Goal: Information Seeking & Learning: Learn about a topic

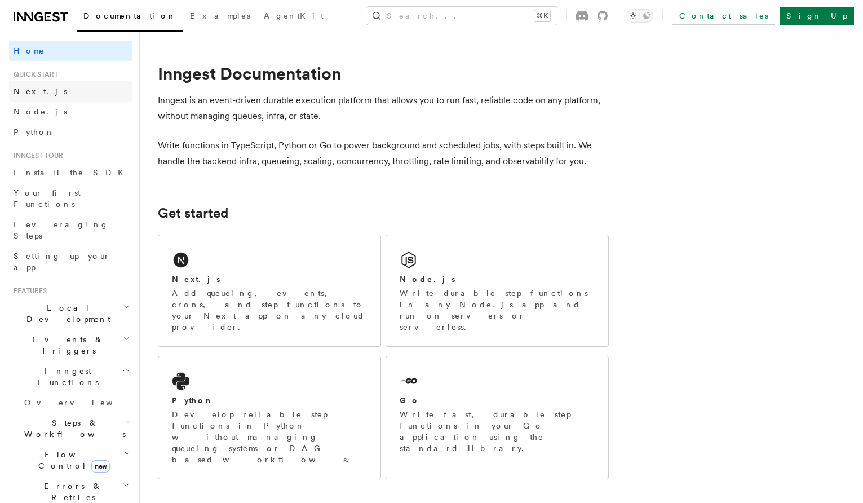
click at [54, 89] on link "Next.js" at bounding box center [70, 91] width 123 height 20
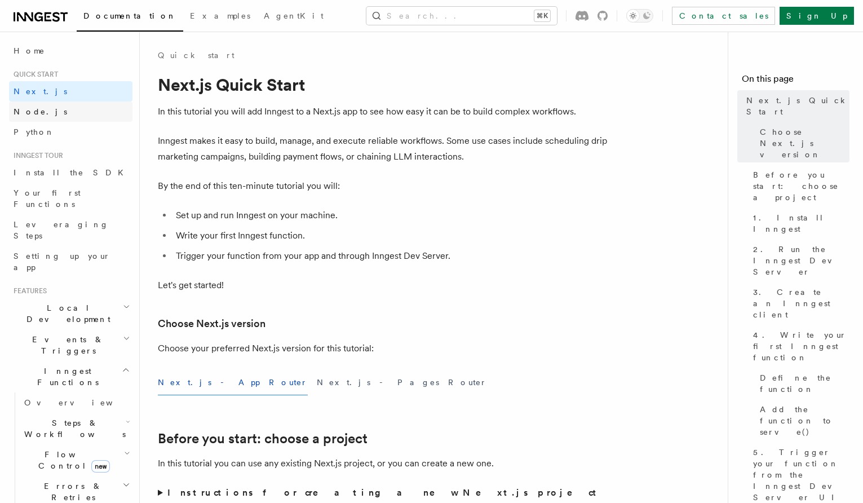
click at [56, 101] on link "Node.js" at bounding box center [70, 111] width 123 height 20
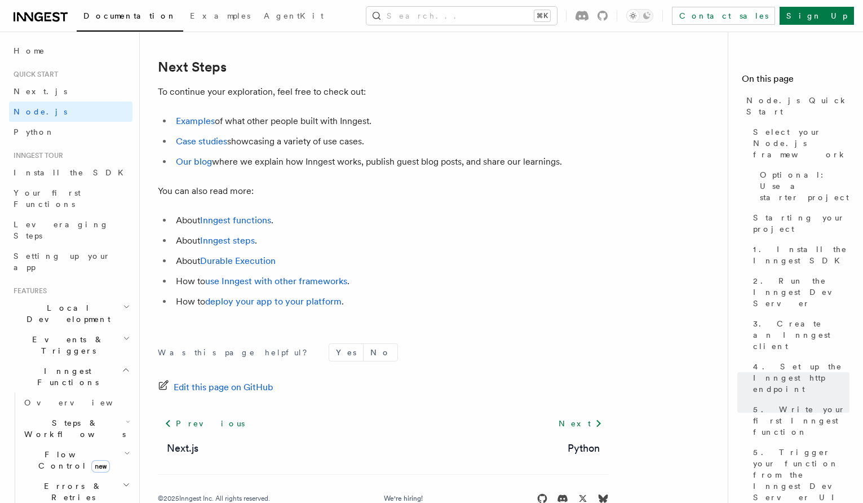
scroll to position [7101, 0]
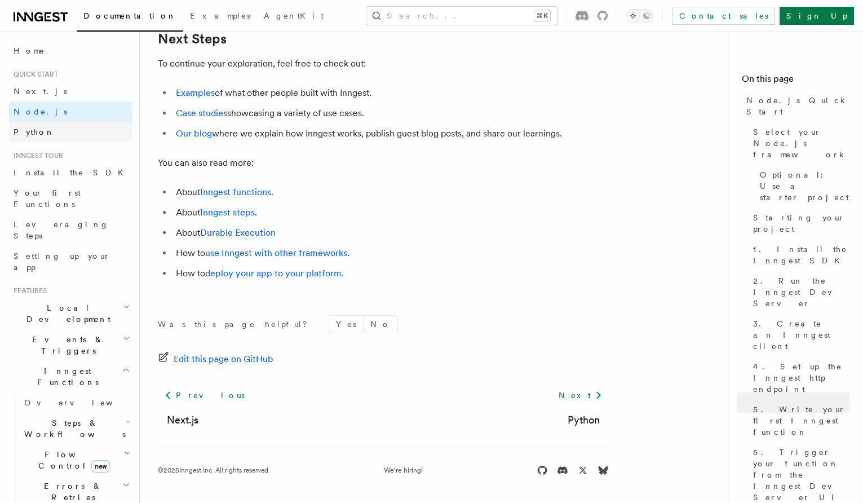
click at [67, 132] on link "Python" at bounding box center [70, 132] width 123 height 20
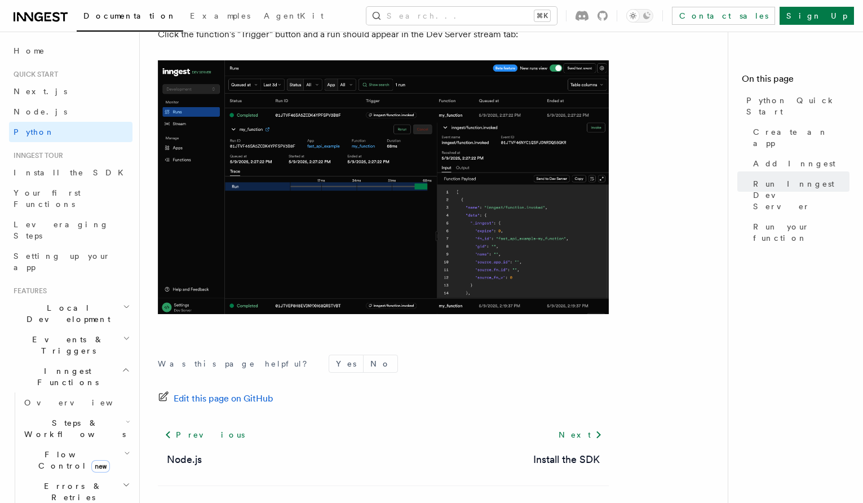
scroll to position [2307, 0]
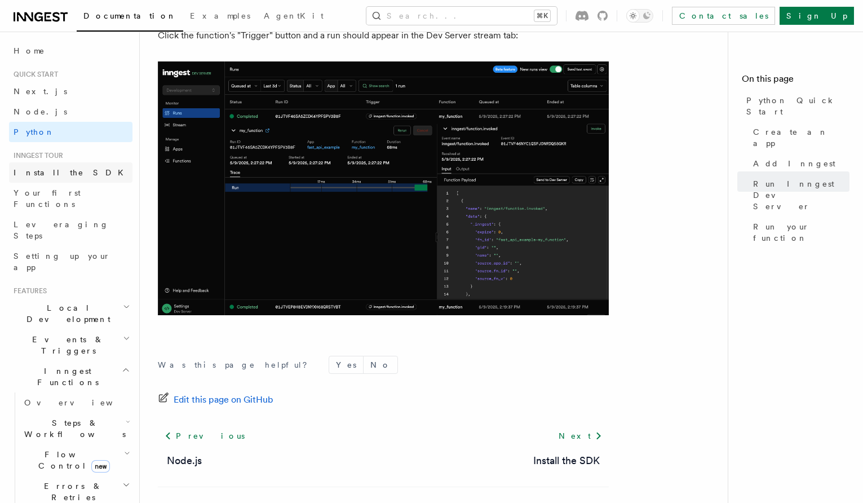
click at [56, 177] on span "Install the SDK" at bounding box center [72, 172] width 117 height 9
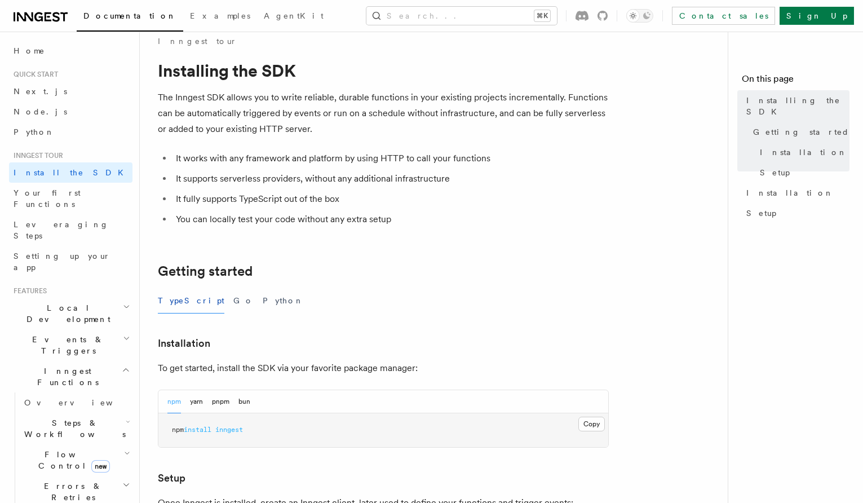
scroll to position [19, 0]
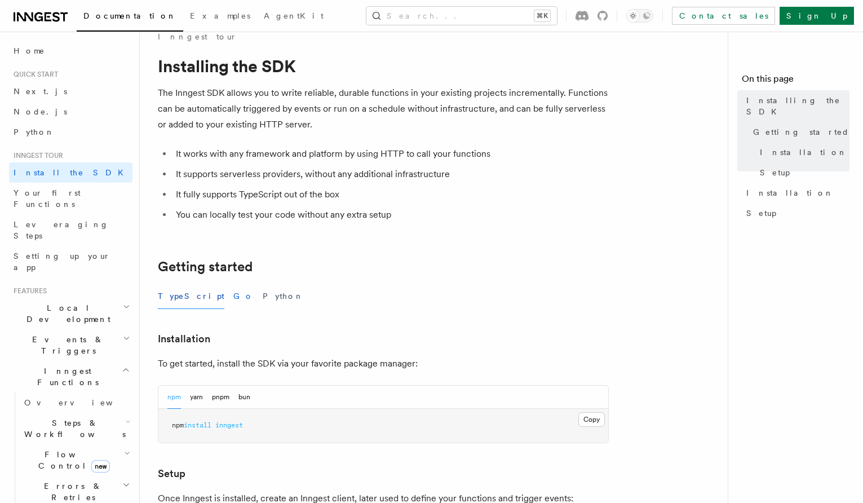
click at [233, 304] on button "Go" at bounding box center [243, 296] width 20 height 25
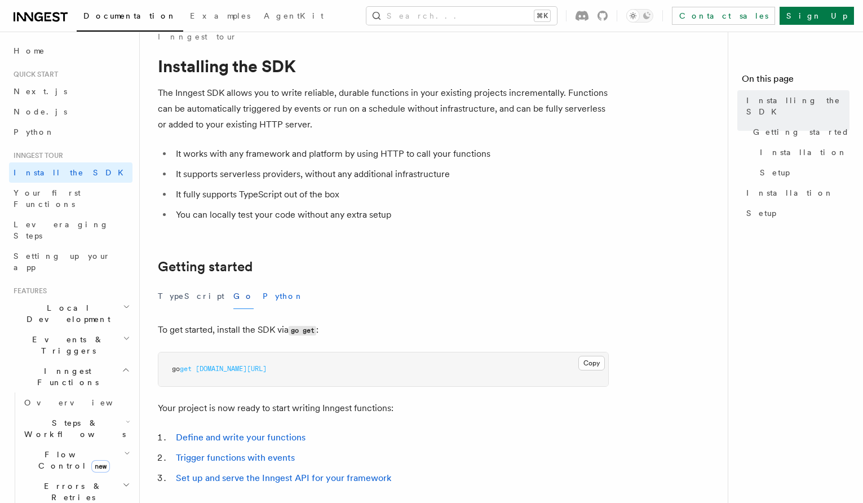
click at [263, 302] on button "Python" at bounding box center [283, 296] width 41 height 25
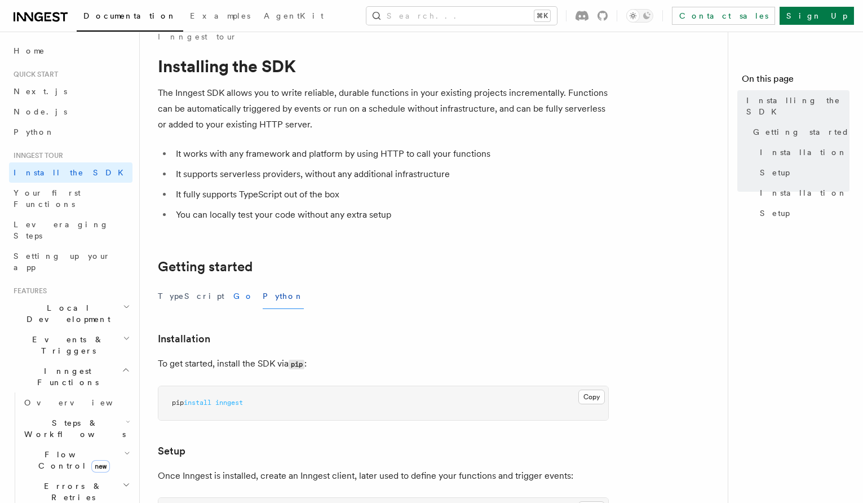
click at [233, 297] on button "Go" at bounding box center [243, 296] width 20 height 25
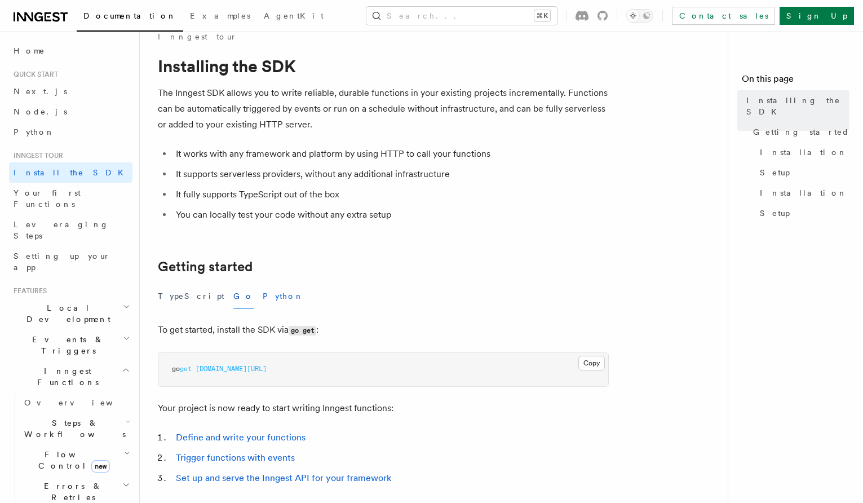
click at [263, 297] on button "Python" at bounding box center [283, 296] width 41 height 25
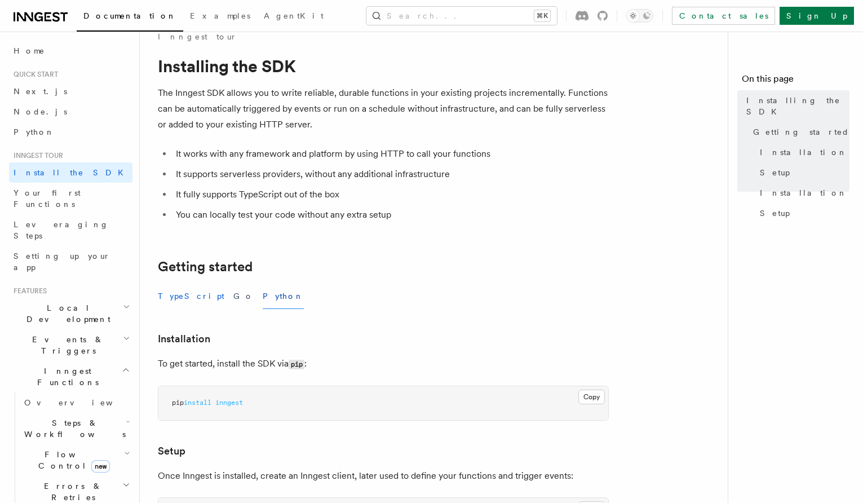
click at [192, 298] on button "TypeScript" at bounding box center [191, 296] width 67 height 25
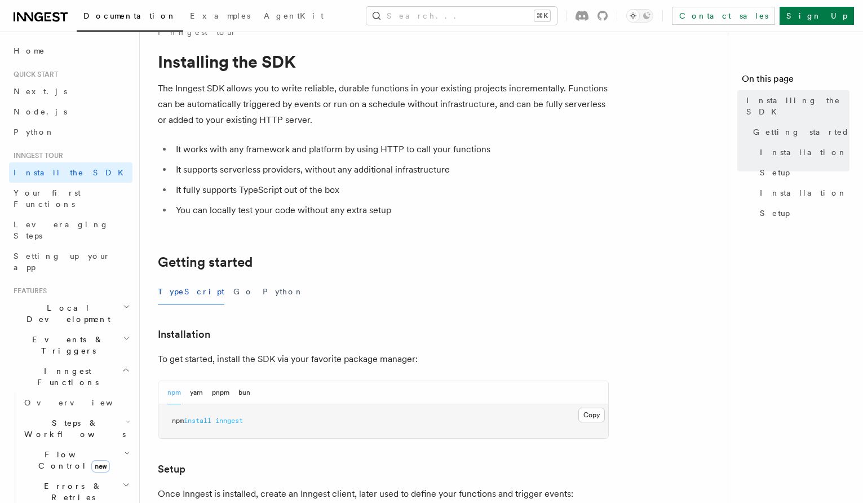
scroll to position [21, 0]
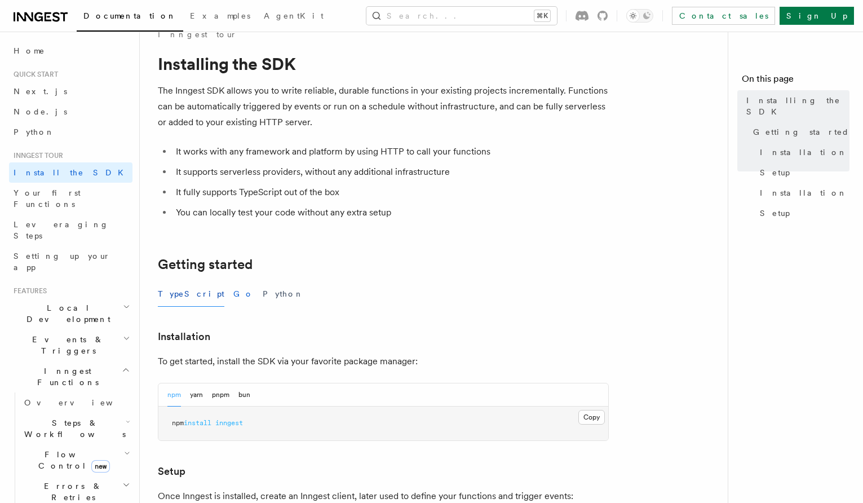
click at [233, 291] on button "Go" at bounding box center [243, 293] width 20 height 25
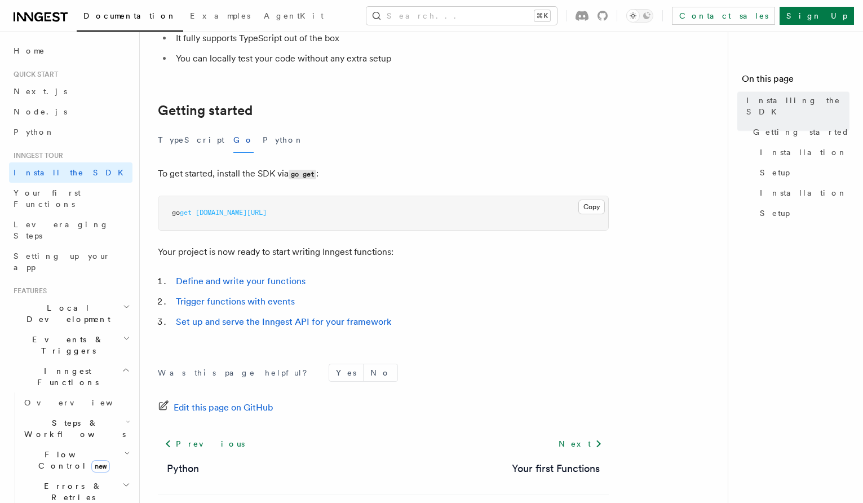
scroll to position [223, 0]
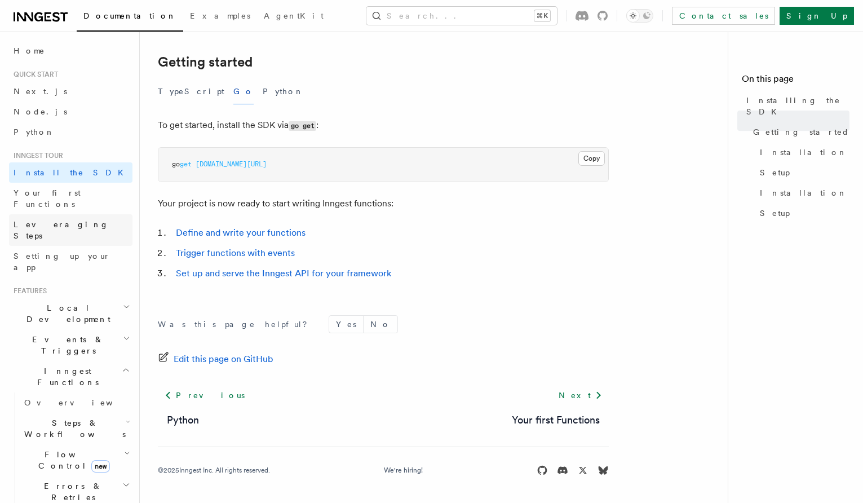
click at [60, 214] on link "Leveraging Steps" at bounding box center [70, 230] width 123 height 32
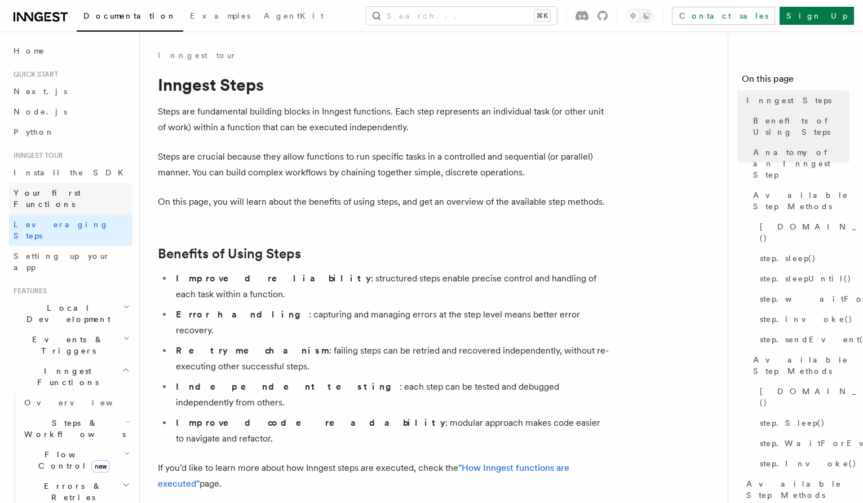
click at [59, 198] on span "Your first Functions" at bounding box center [73, 198] width 119 height 23
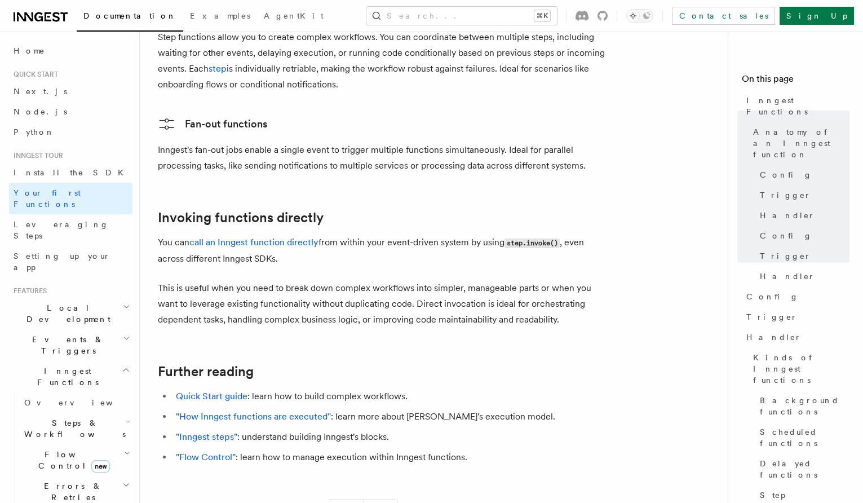
scroll to position [2456, 0]
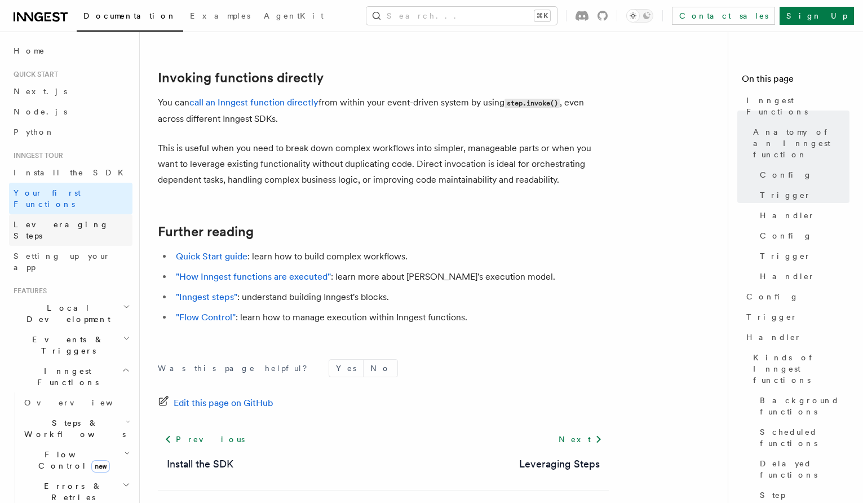
click at [59, 220] on span "Leveraging Steps" at bounding box center [61, 230] width 95 height 20
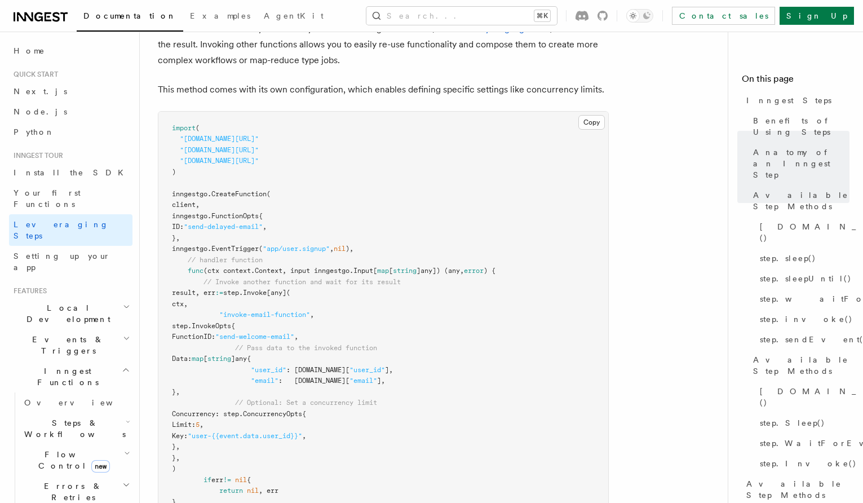
scroll to position [2852, 0]
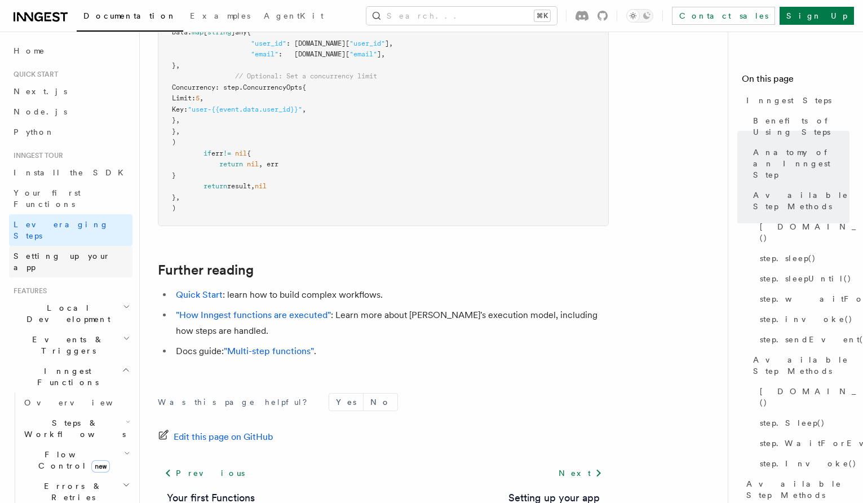
click at [74, 246] on link "Setting up your app" at bounding box center [70, 262] width 123 height 32
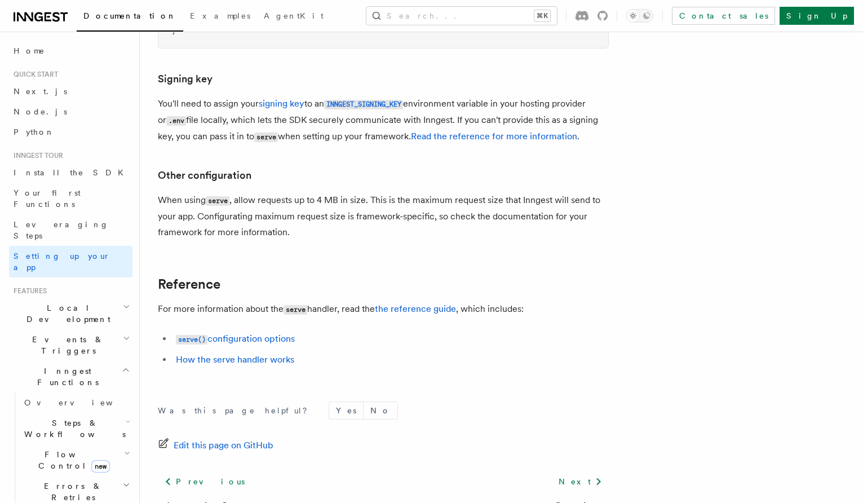
scroll to position [964, 0]
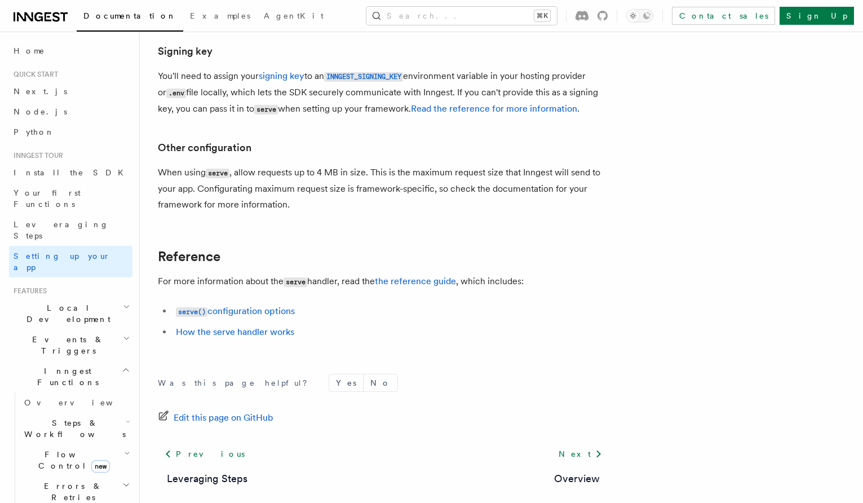
click at [76, 302] on span "Local Development" at bounding box center [66, 313] width 114 height 23
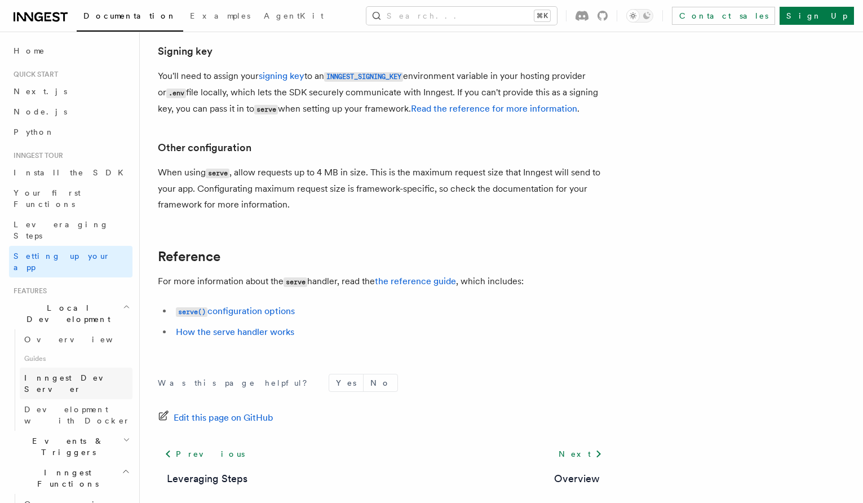
click at [89, 373] on span "Inngest Dev Server" at bounding box center [72, 383] width 96 height 20
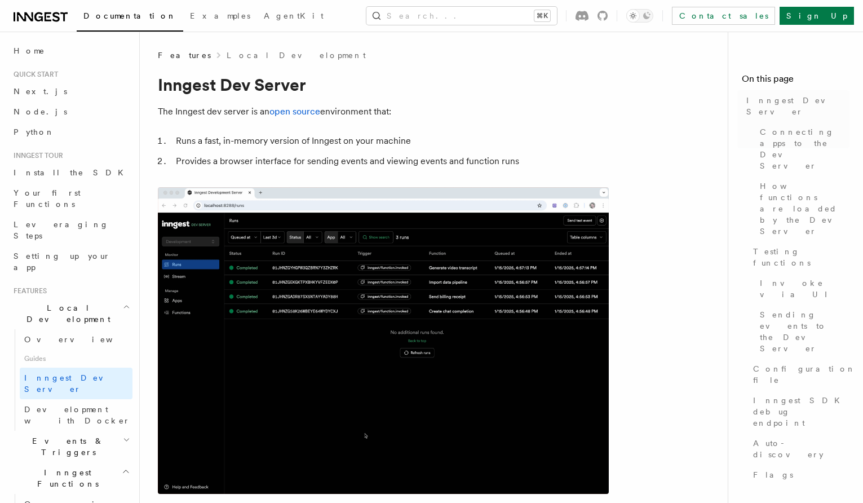
click at [89, 373] on span "Inngest Dev Server" at bounding box center [72, 383] width 96 height 20
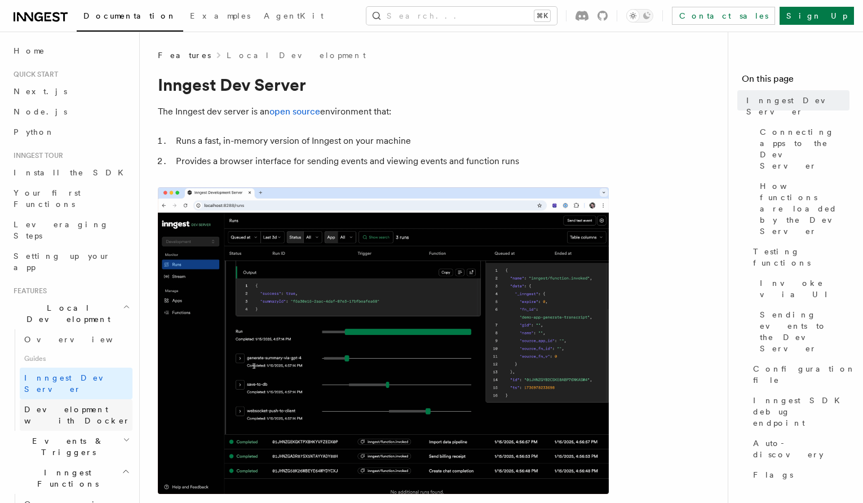
click at [78, 405] on span "Development with Docker" at bounding box center [77, 415] width 106 height 20
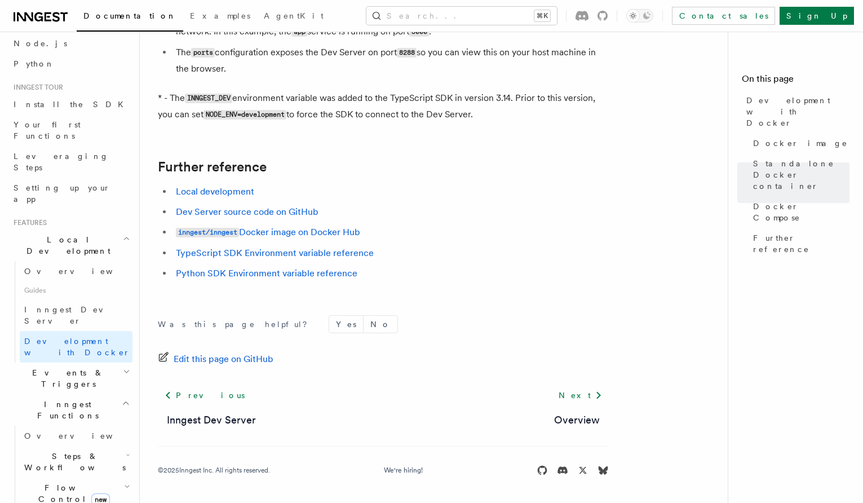
scroll to position [98, 0]
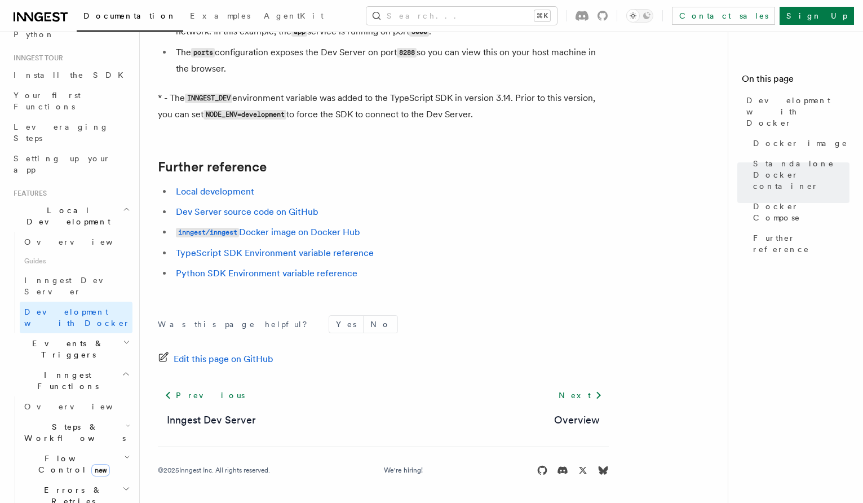
click at [66, 338] on span "Events & Triggers" at bounding box center [66, 349] width 114 height 23
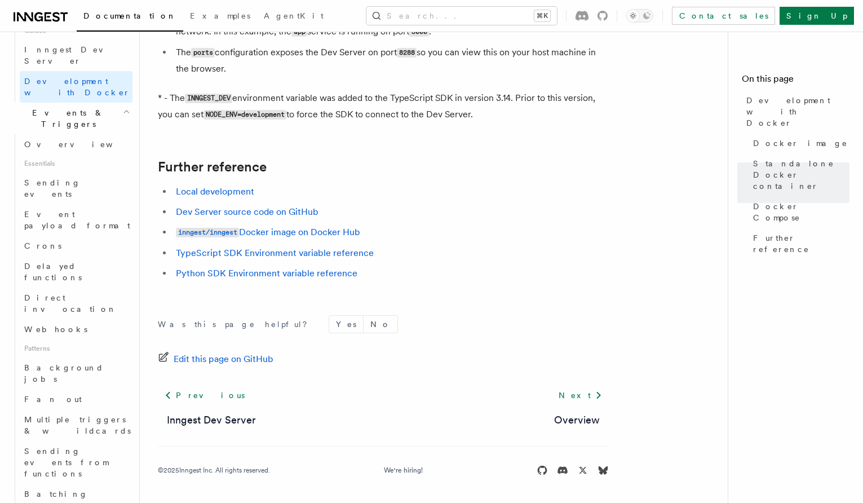
scroll to position [329, 0]
click at [73, 172] on link "Sending events" at bounding box center [76, 188] width 113 height 32
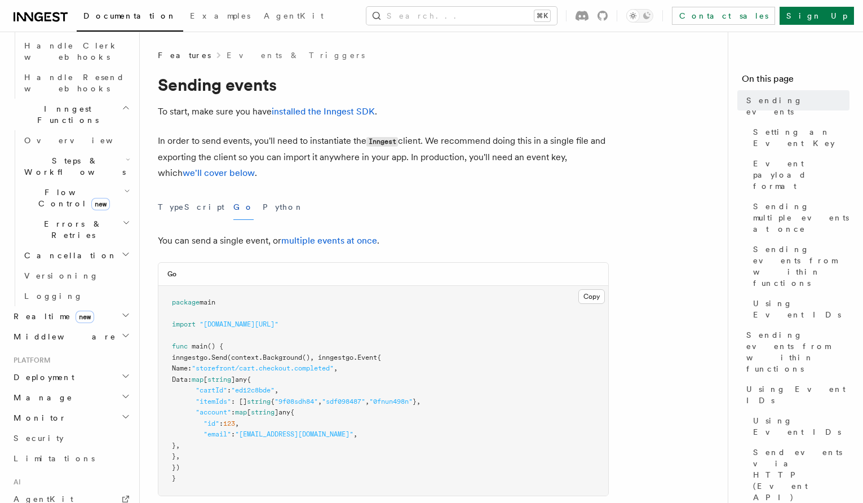
scroll to position [816, 0]
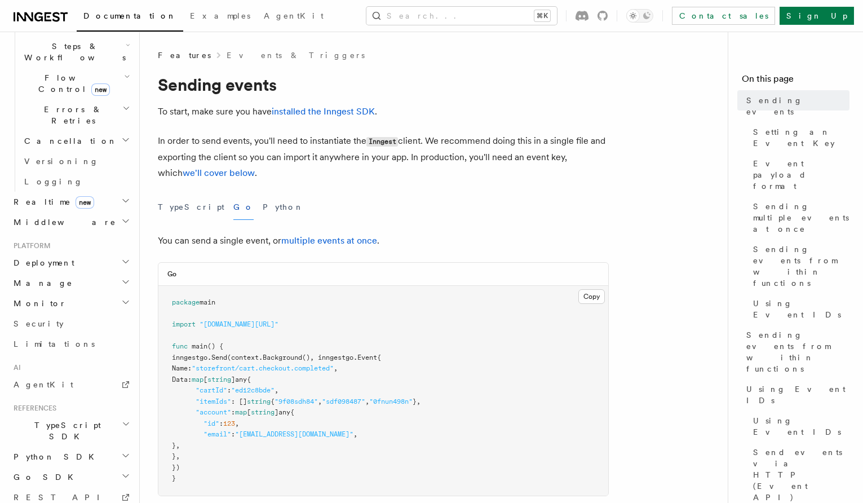
scroll to position [959, 0]
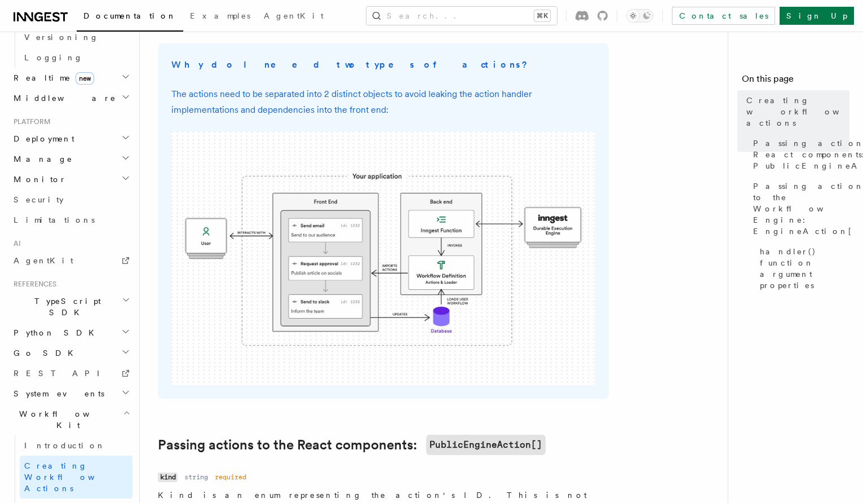
scroll to position [396, 0]
